Goal: Find specific page/section: Find specific page/section

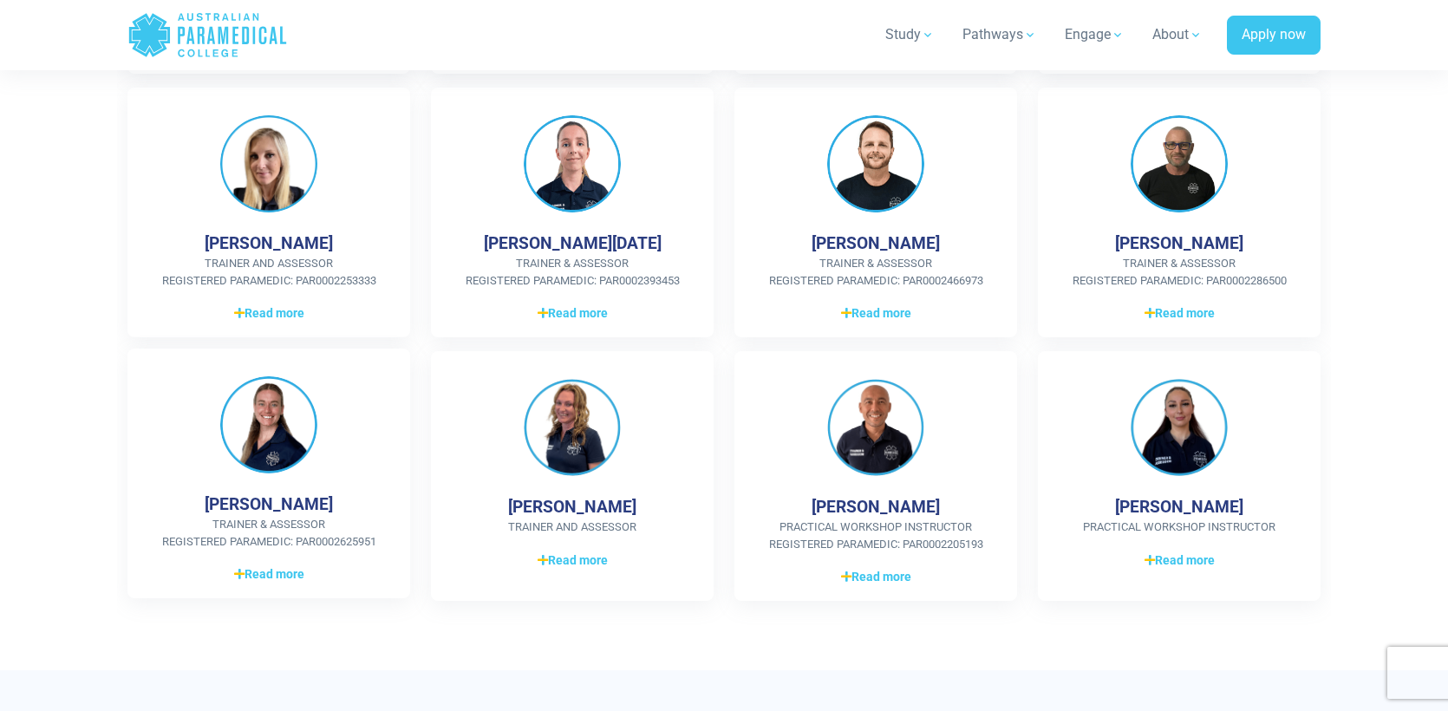
scroll to position [694, 0]
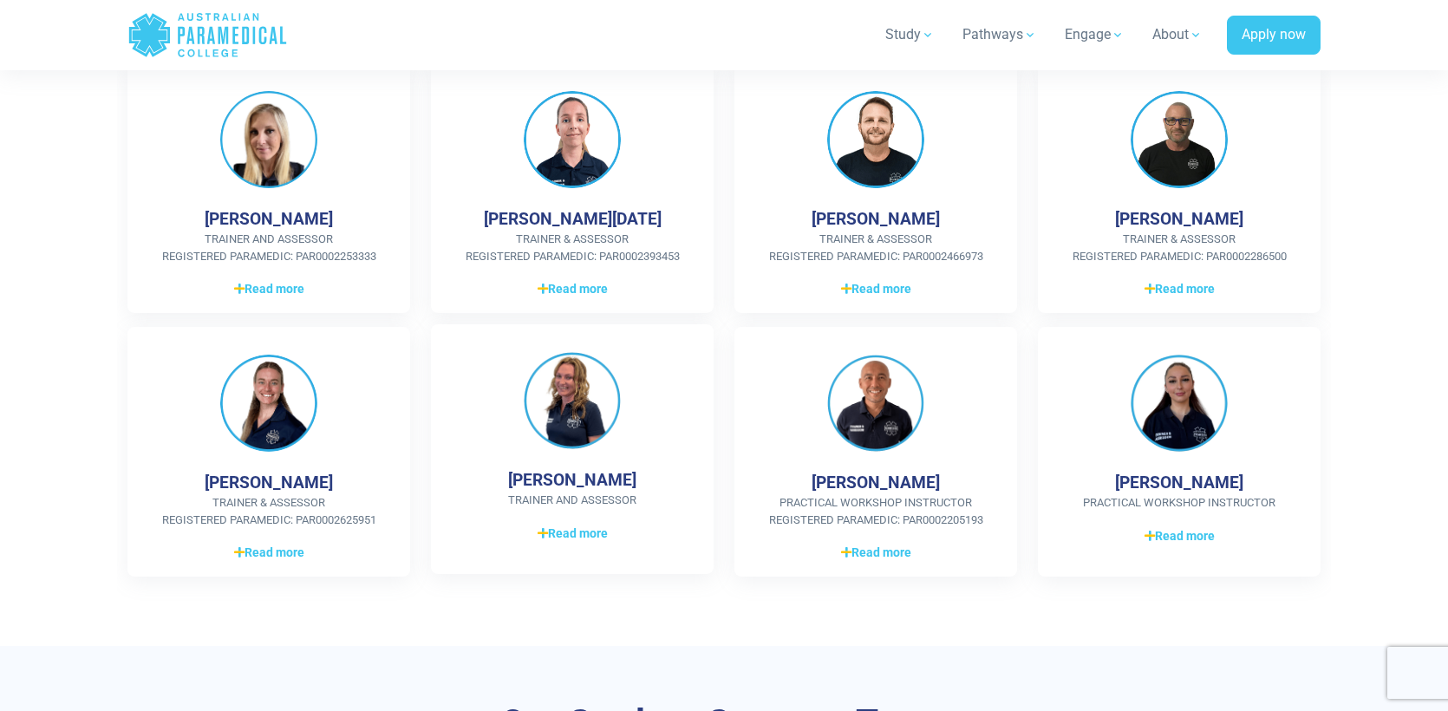
click at [571, 402] on img at bounding box center [572, 400] width 97 height 97
click at [569, 534] on span "Read more" at bounding box center [573, 534] width 70 height 18
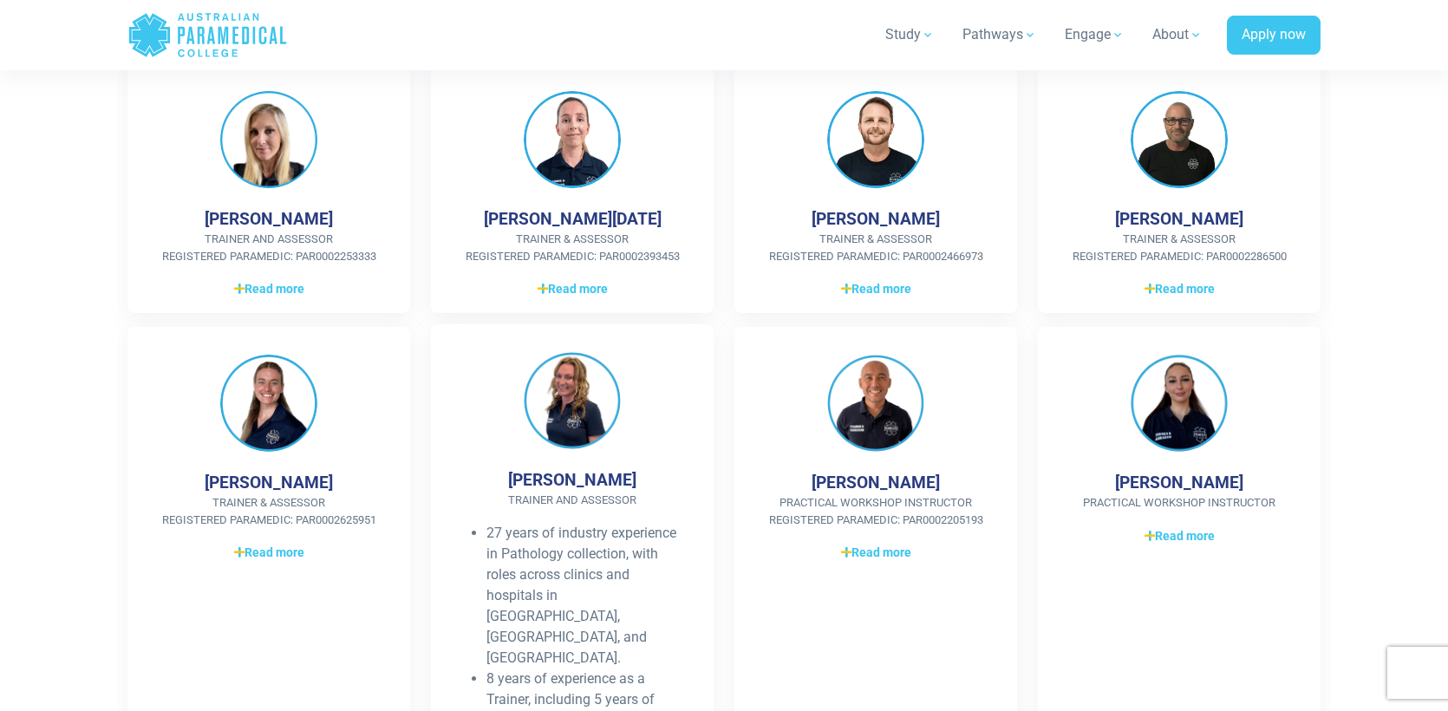
click at [569, 408] on img at bounding box center [572, 400] width 97 height 97
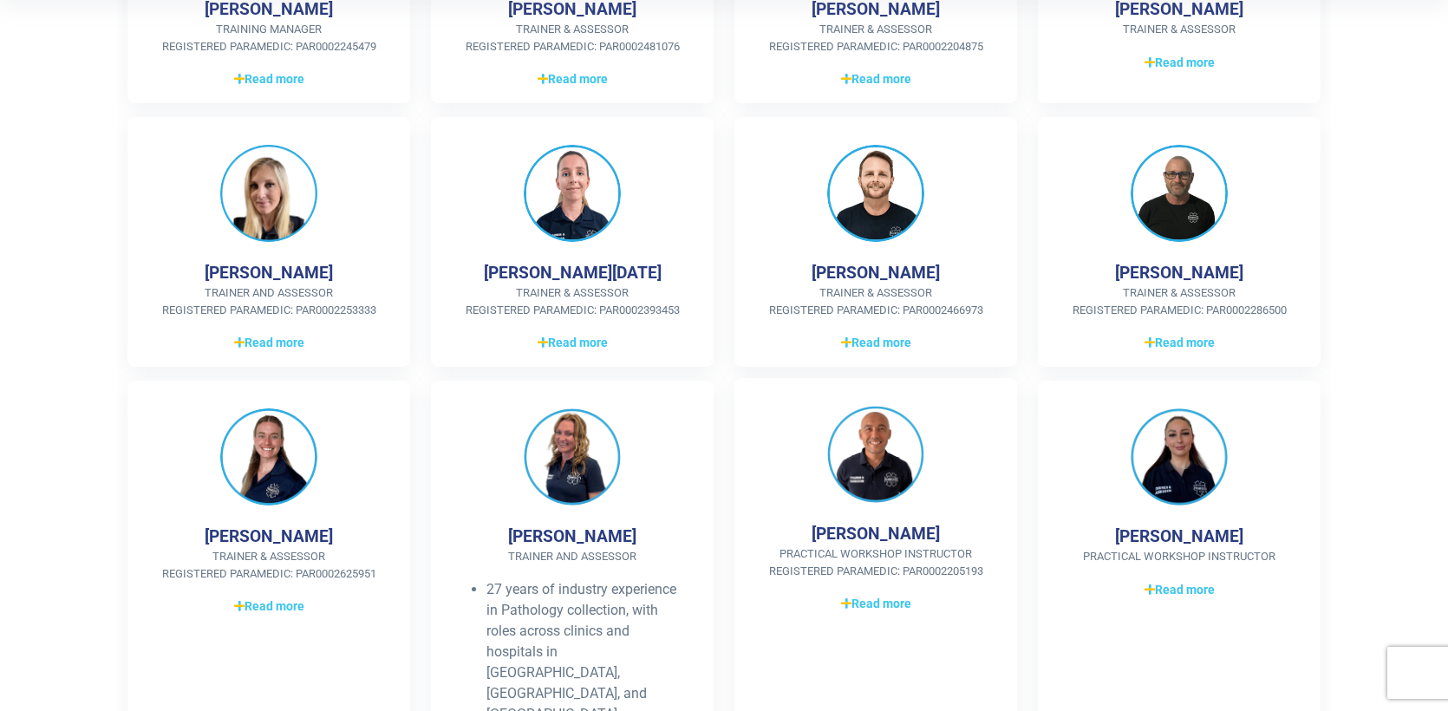
scroll to position [260, 0]
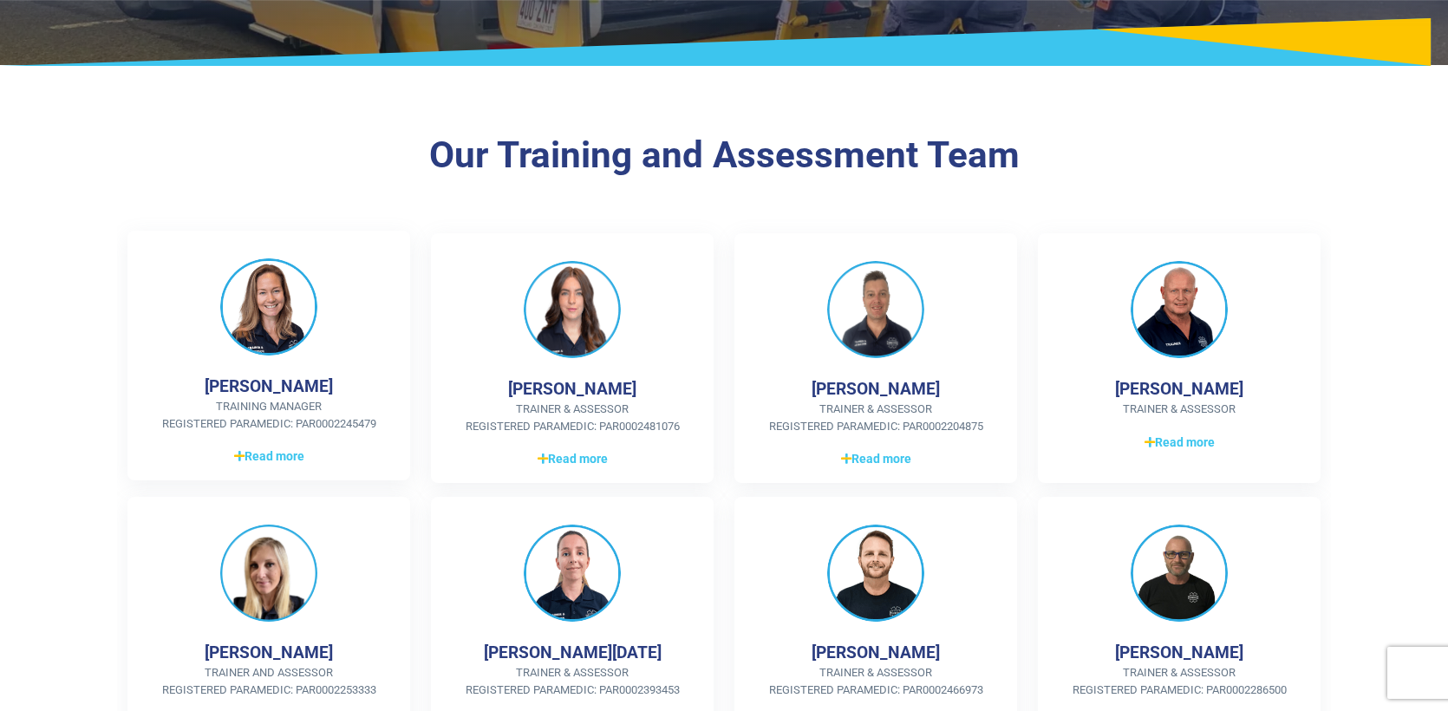
click at [262, 290] on img at bounding box center [268, 306] width 97 height 97
click at [271, 462] on span "Read more" at bounding box center [269, 457] width 70 height 18
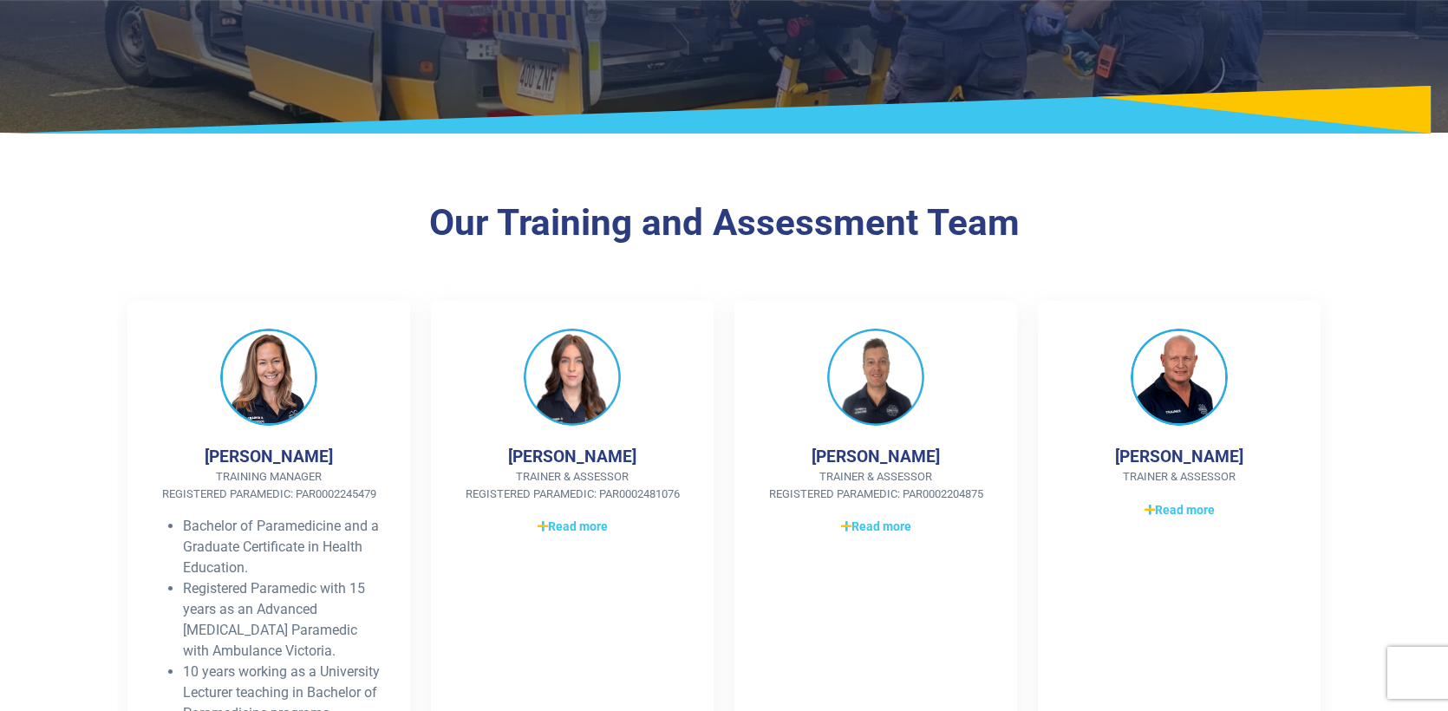
scroll to position [0, 0]
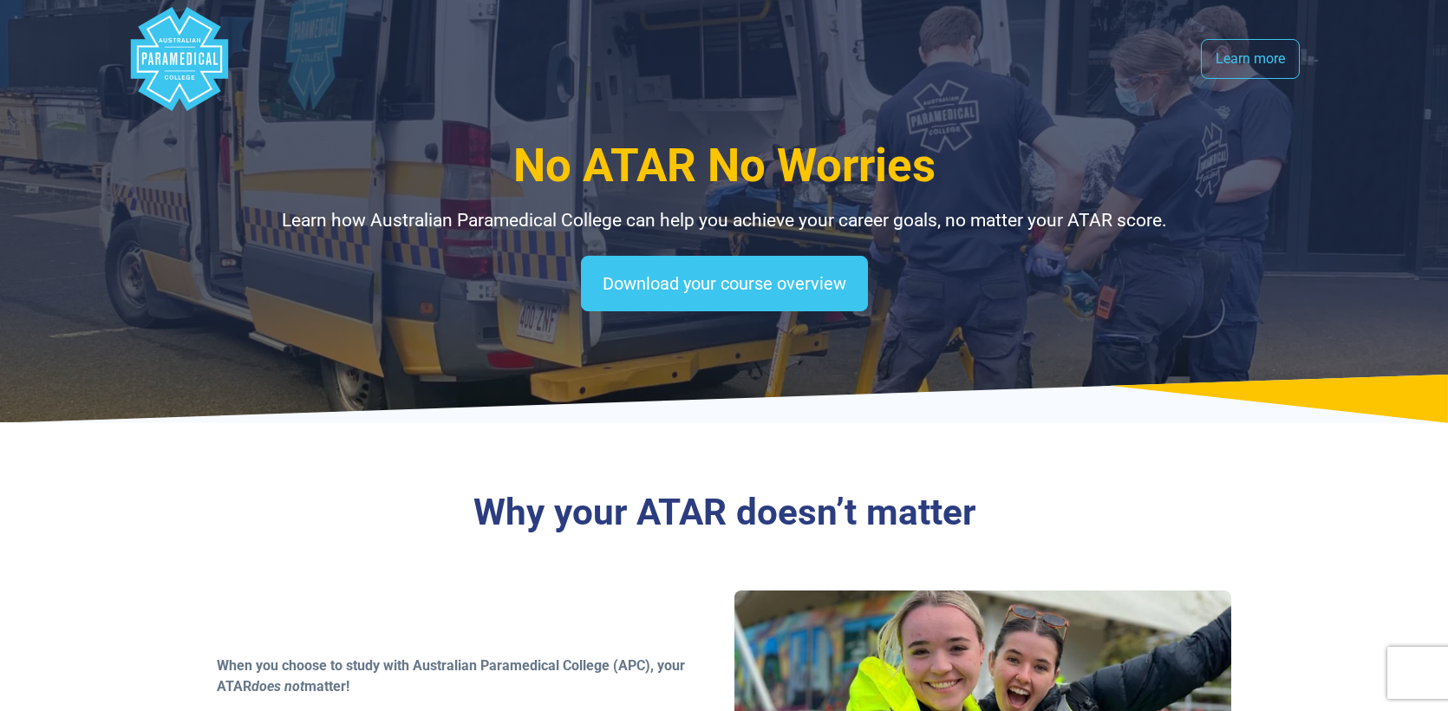
select select "**********"
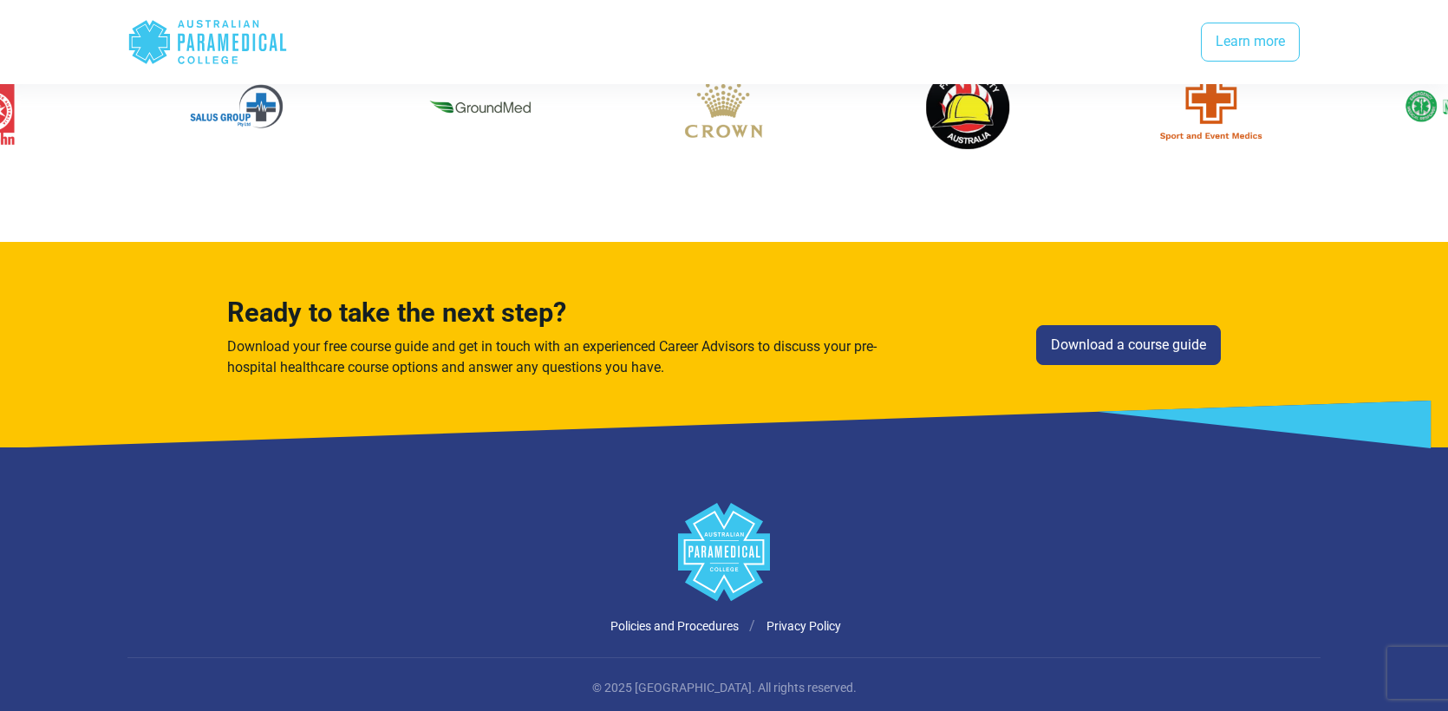
scroll to position [3250, 0]
